Goal: Task Accomplishment & Management: Complete application form

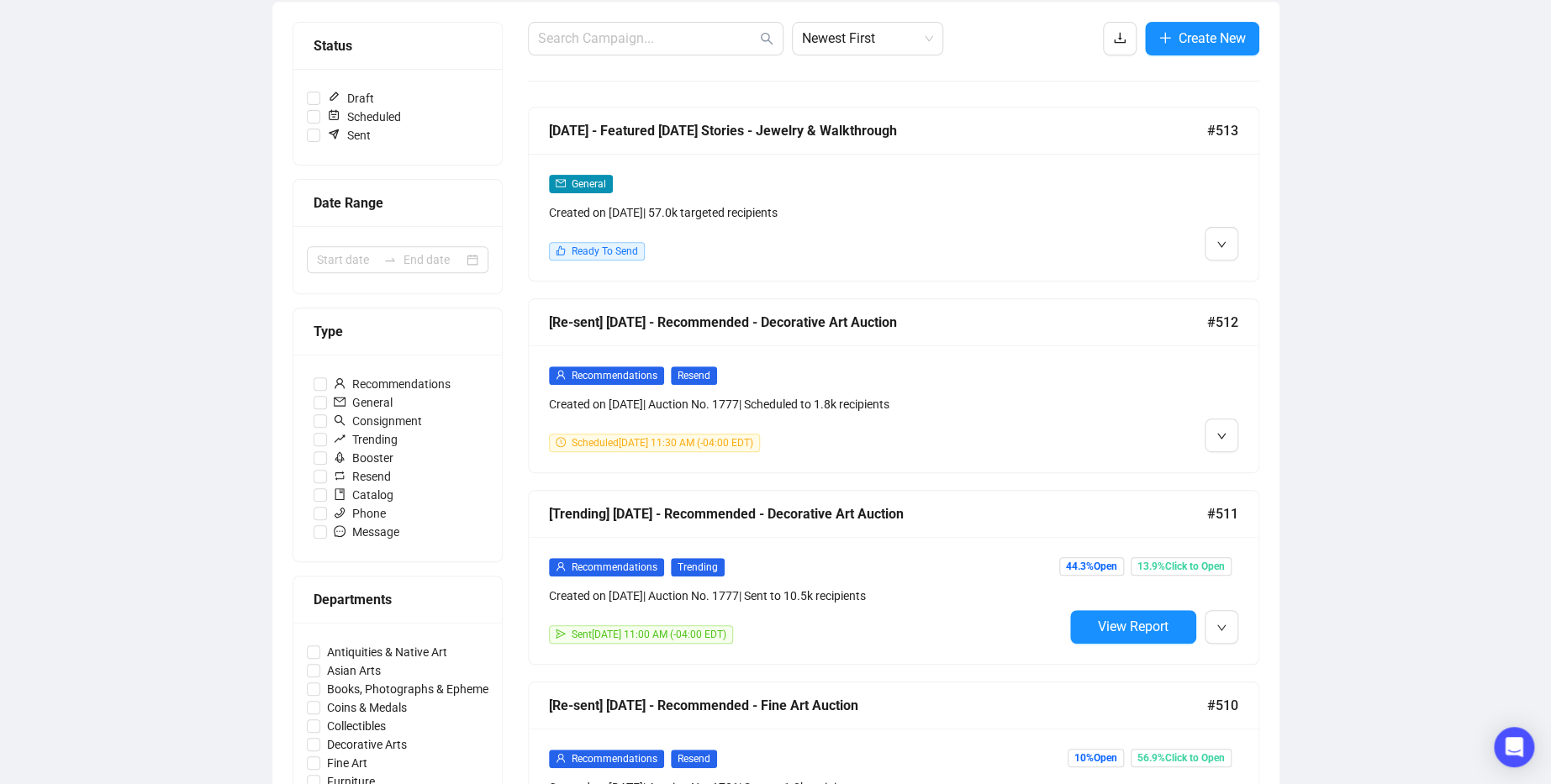
scroll to position [194, 0]
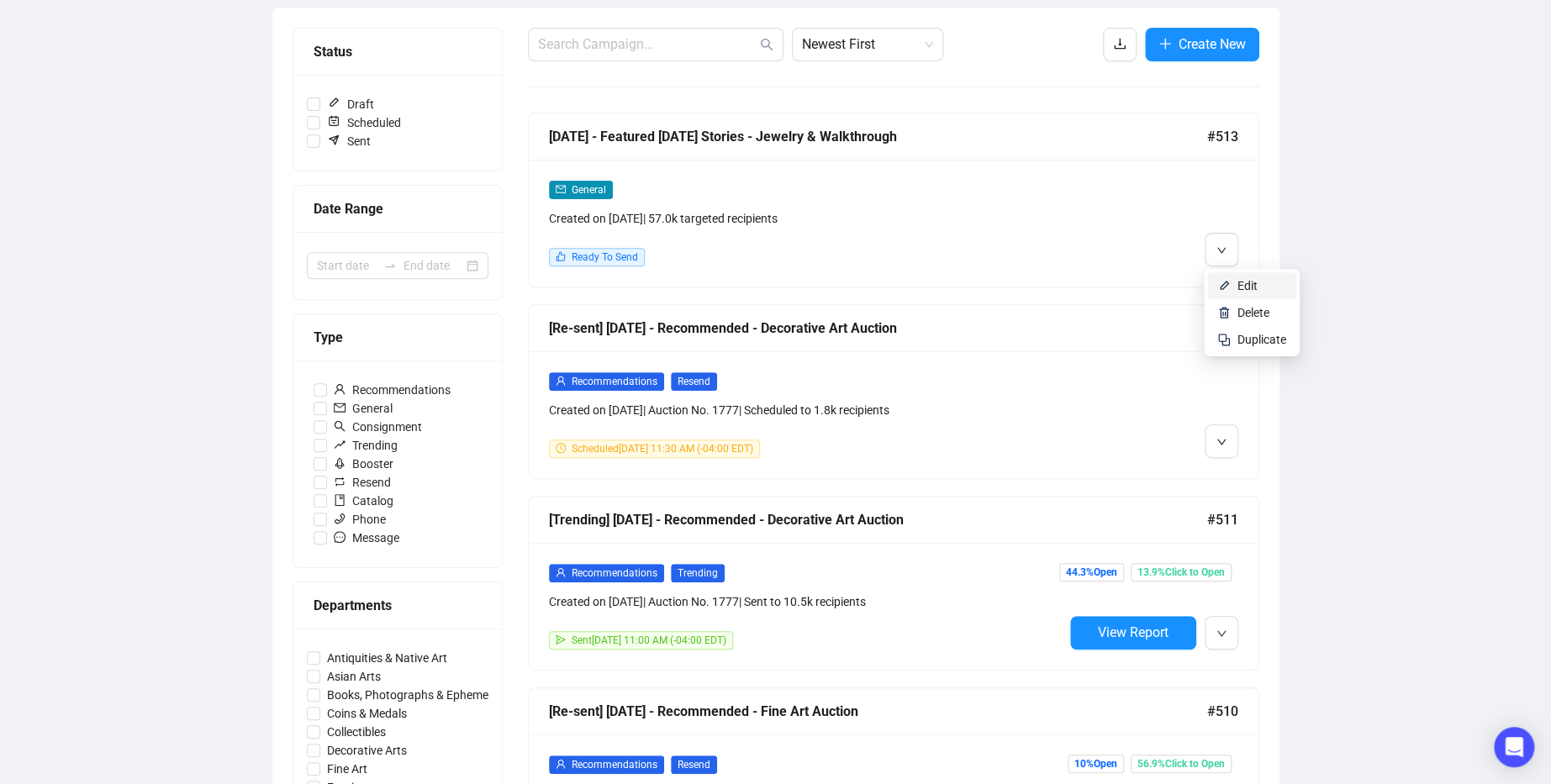
click at [1238, 281] on span "Edit" at bounding box center [1248, 285] width 20 height 14
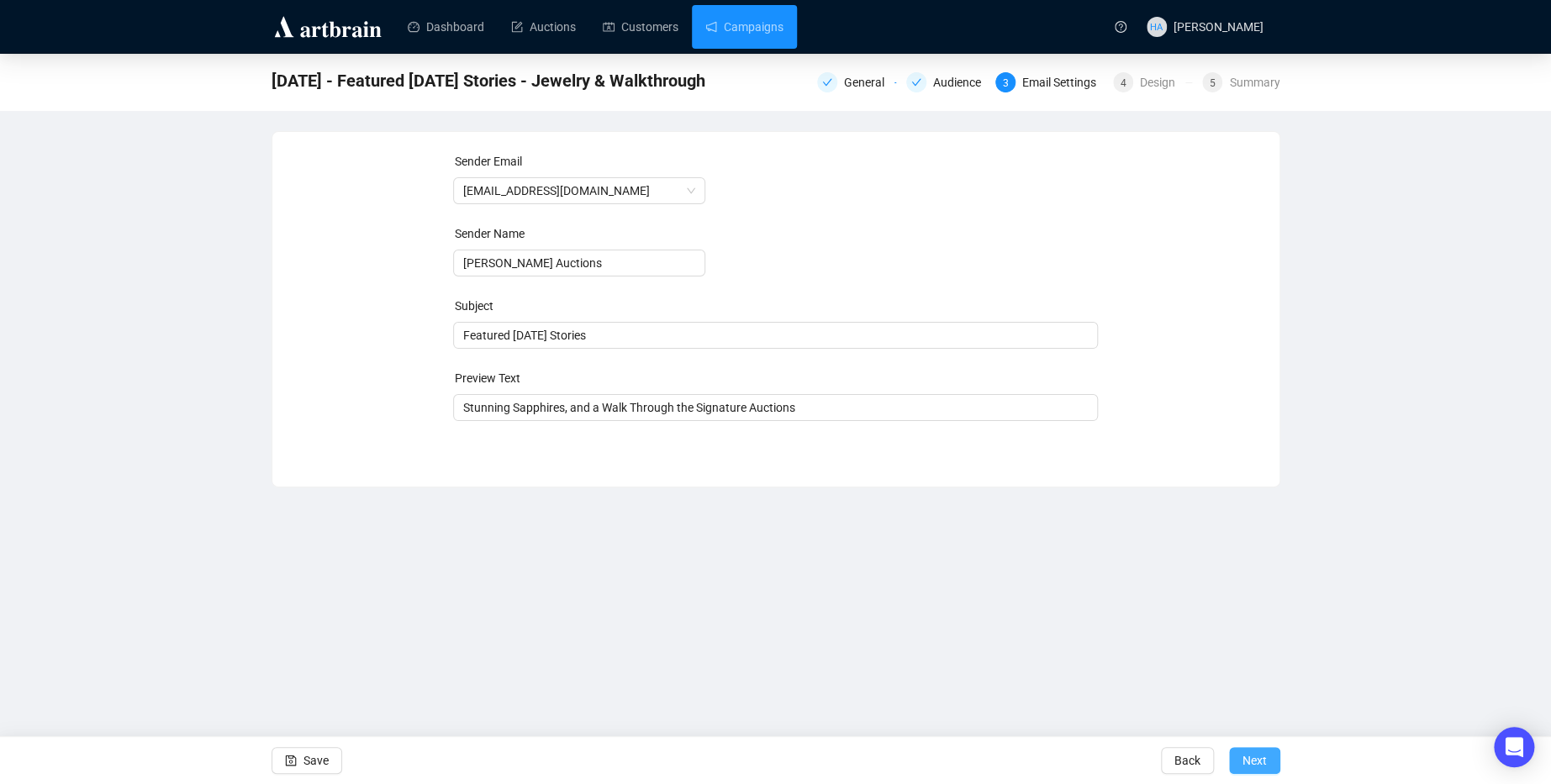
click at [1256, 766] on span "Next" at bounding box center [1255, 761] width 25 height 48
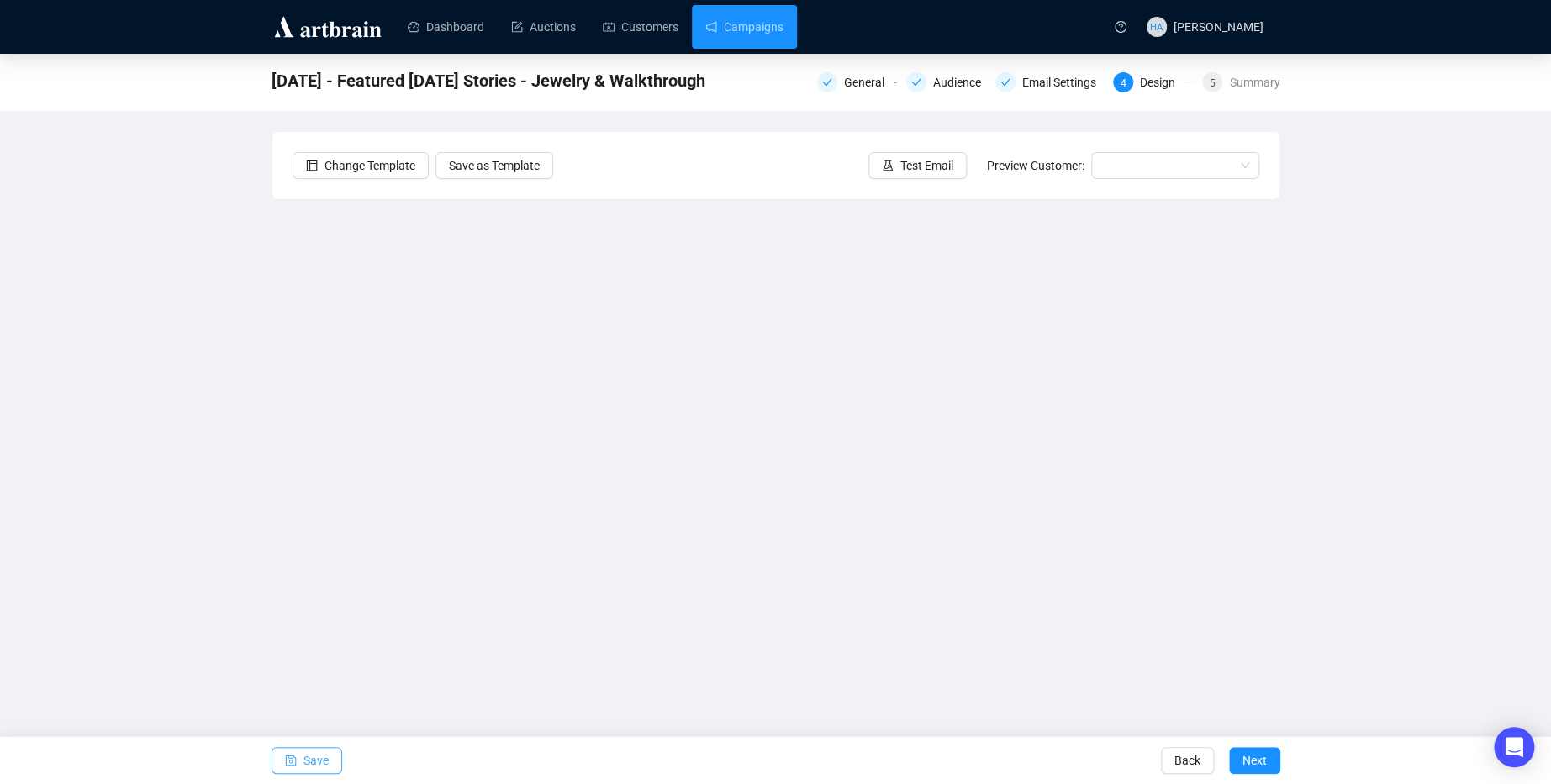
click at [314, 762] on span "Save" at bounding box center [316, 761] width 26 height 48
click at [943, 157] on span "Test Email" at bounding box center [927, 165] width 53 height 18
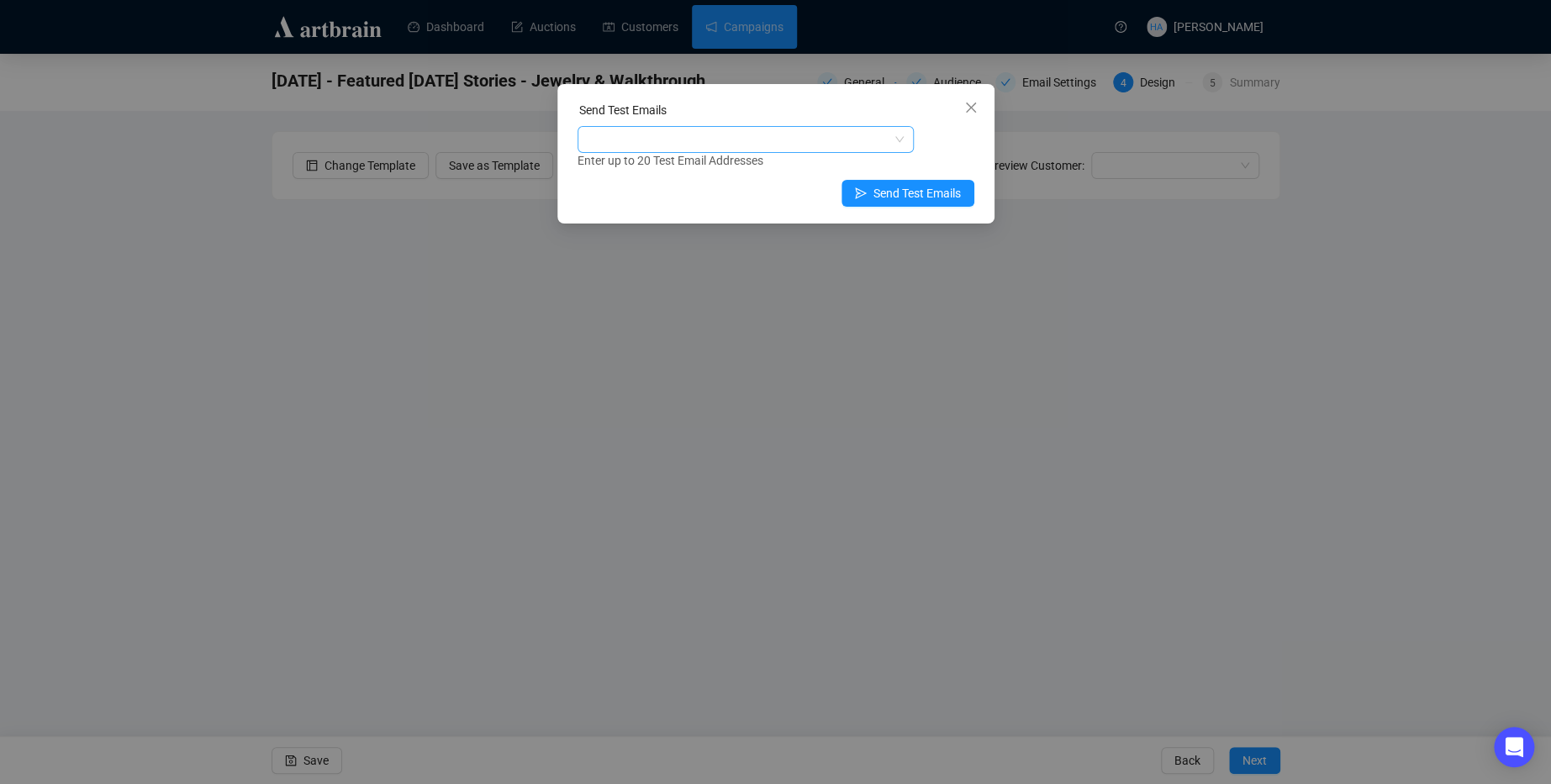
click at [773, 136] on div at bounding box center [737, 140] width 312 height 24
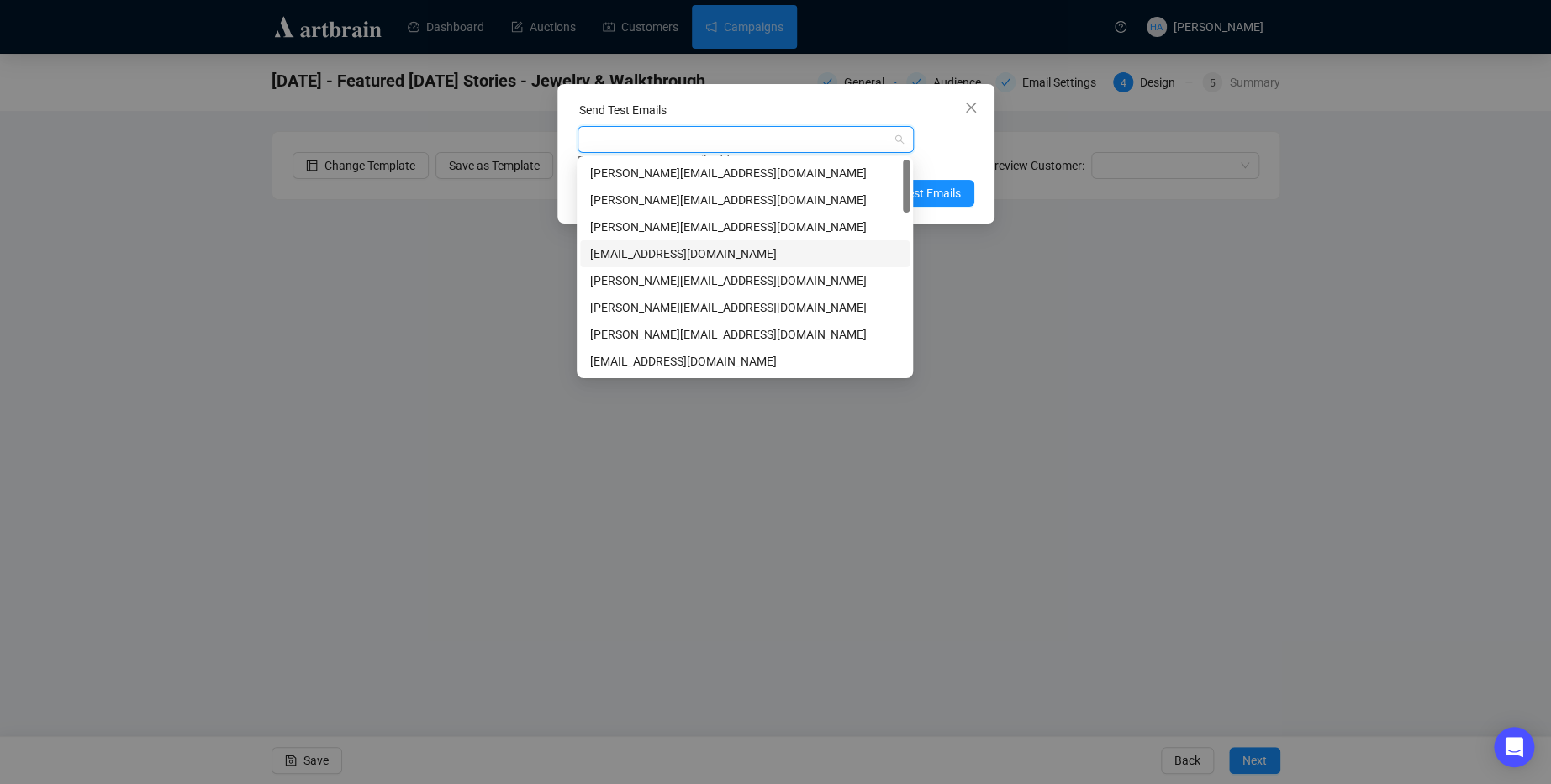
click at [625, 255] on div "[EMAIL_ADDRESS][DOMAIN_NAME]" at bounding box center [745, 254] width 310 height 18
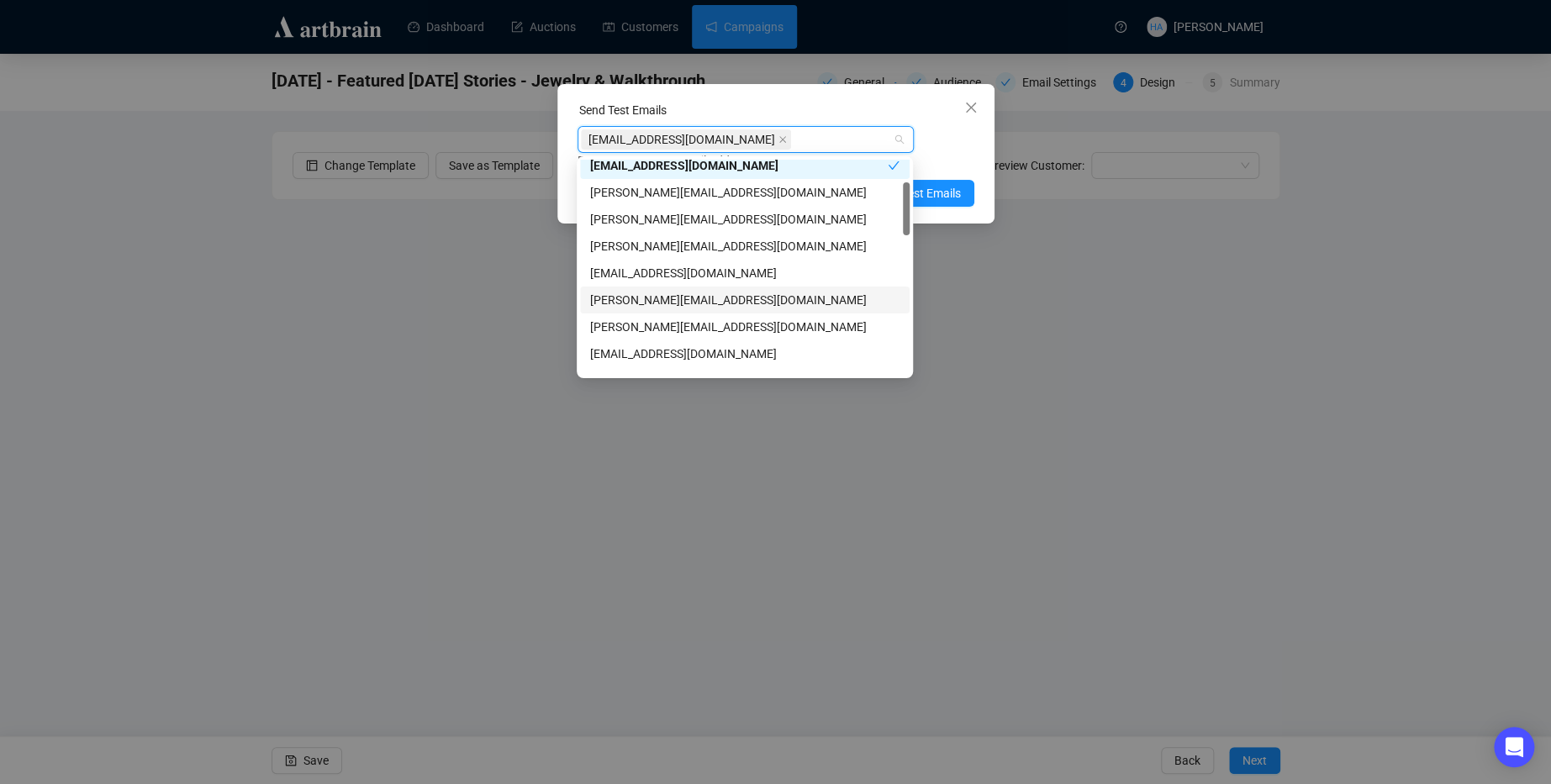
scroll to position [83, 0]
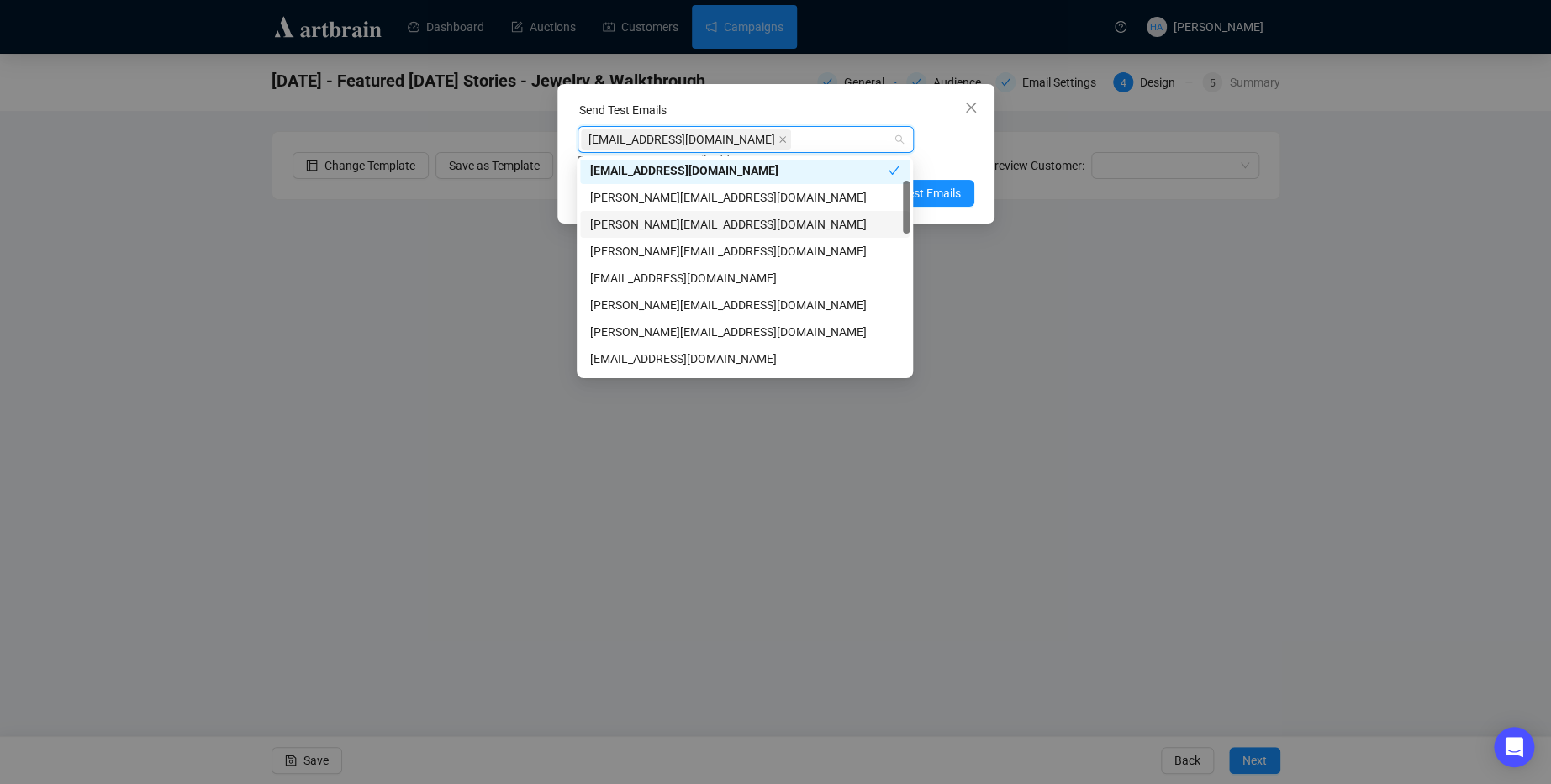
click at [655, 218] on div "[PERSON_NAME][EMAIL_ADDRESS][DOMAIN_NAME]" at bounding box center [745, 225] width 310 height 18
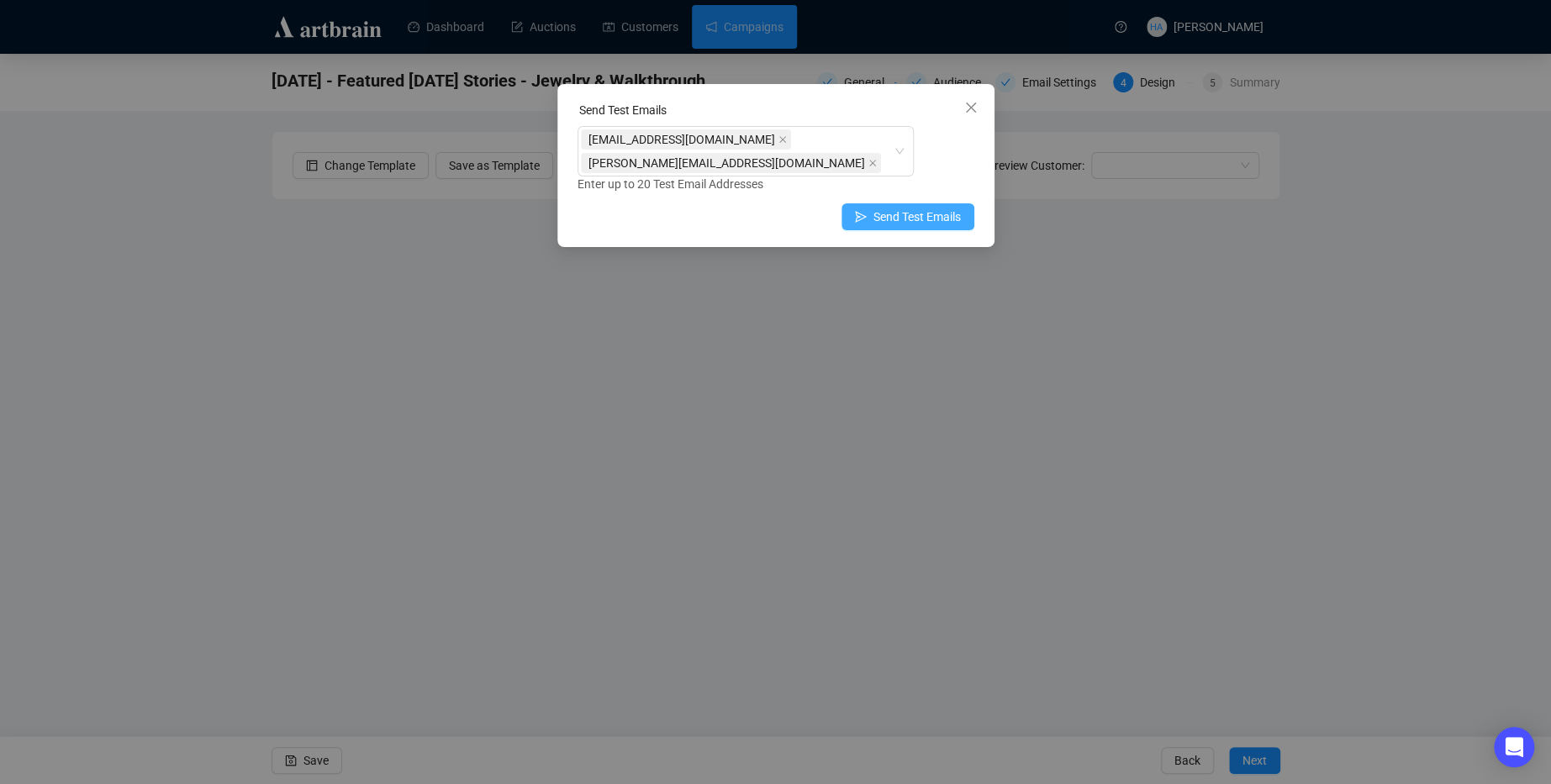
click at [930, 207] on span "Send Test Emails" at bounding box center [918, 217] width 88 height 18
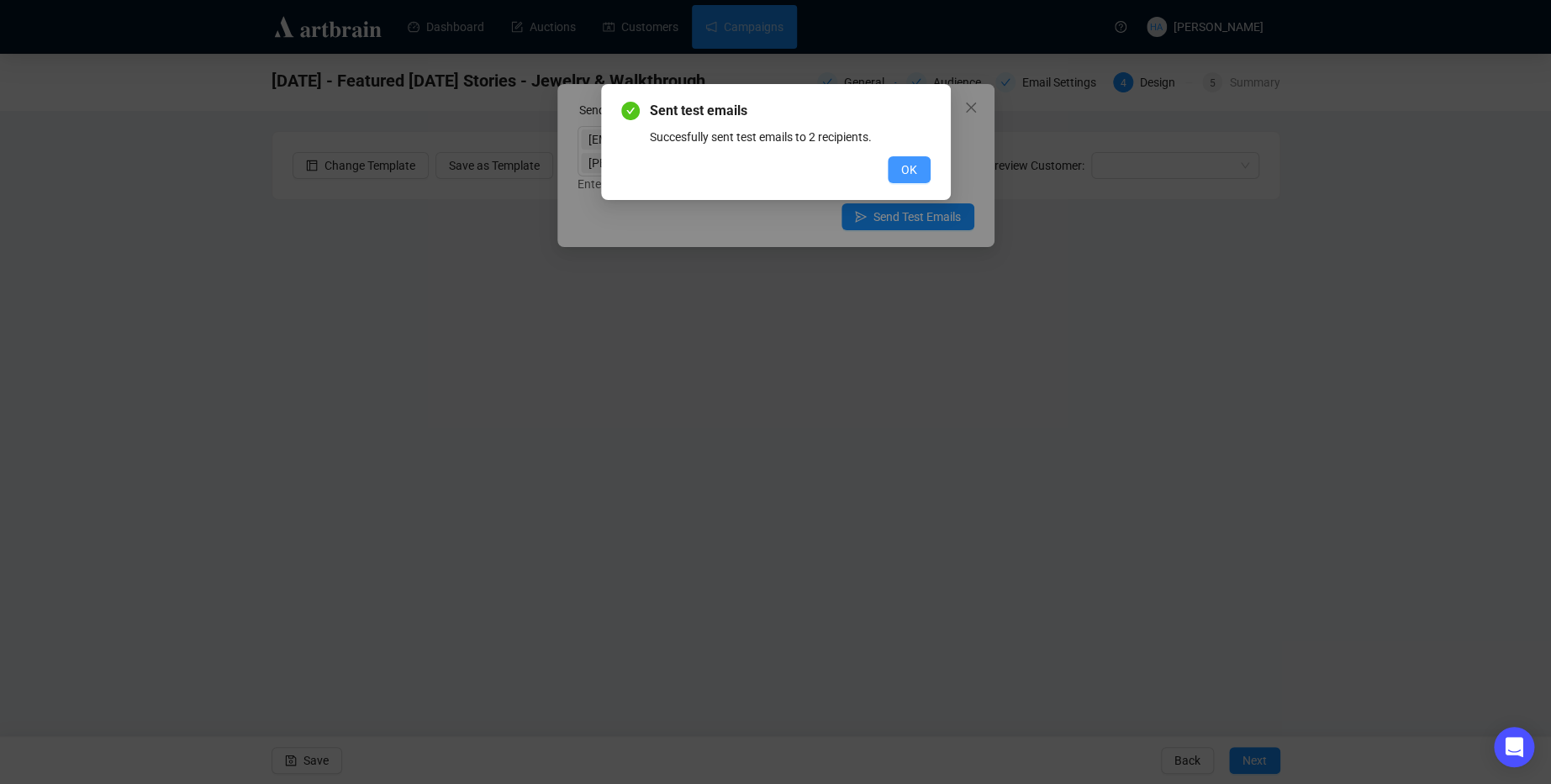
click at [920, 179] on button "OK" at bounding box center [909, 169] width 43 height 26
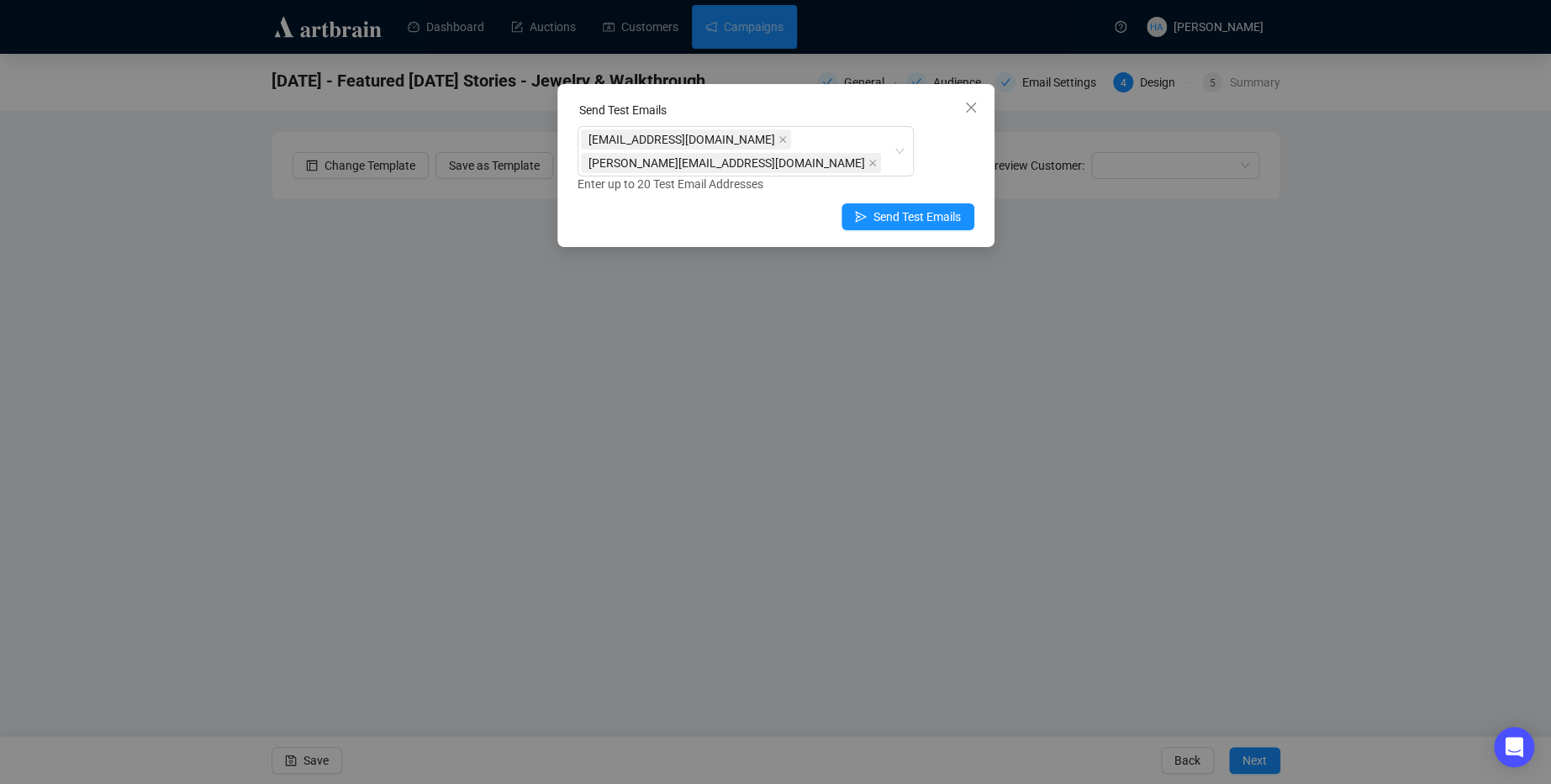
drag, startPoint x: 960, startPoint y: 113, endPoint x: 987, endPoint y: 111, distance: 27.1
click at [960, 113] on span "Close" at bounding box center [971, 107] width 27 height 14
